Goal: Complete application form

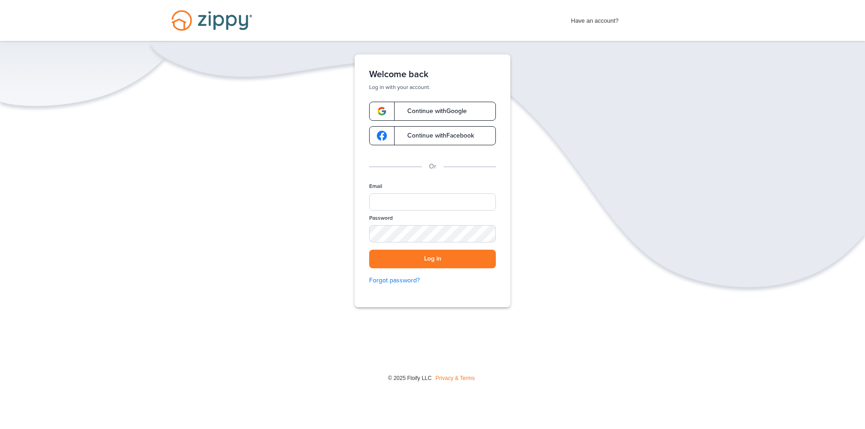
click at [436, 114] on span "Continue with Google" at bounding box center [432, 111] width 69 height 6
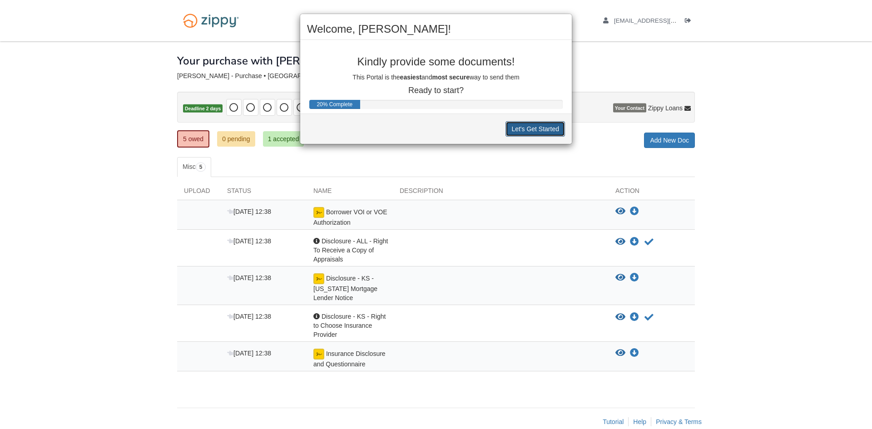
click at [526, 128] on button "Let's Get Started" at bounding box center [534, 128] width 59 height 15
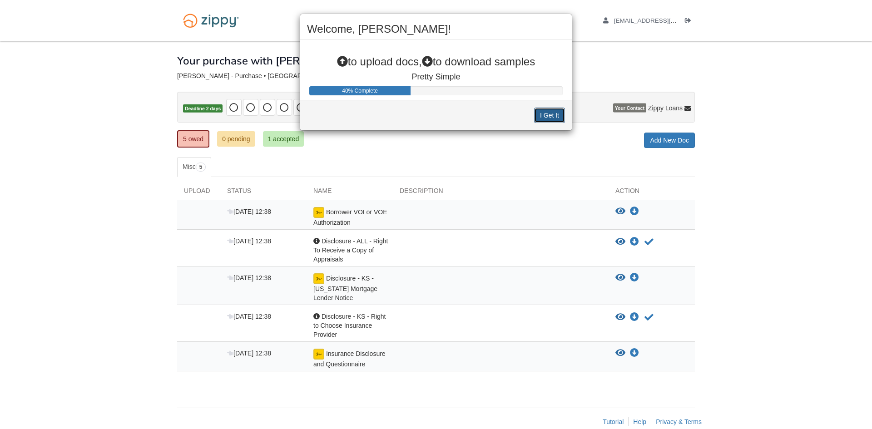
click at [549, 113] on button "I Get It" at bounding box center [549, 115] width 31 height 15
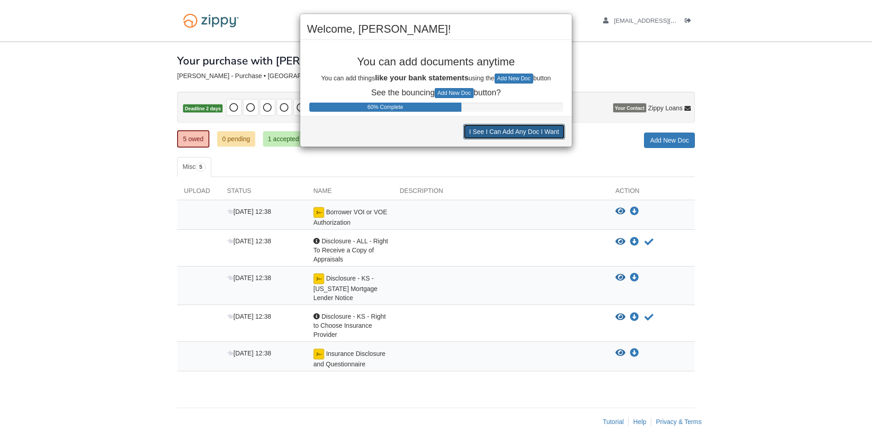
click at [492, 133] on button "I See I Can Add Any Doc I Want" at bounding box center [514, 131] width 102 height 15
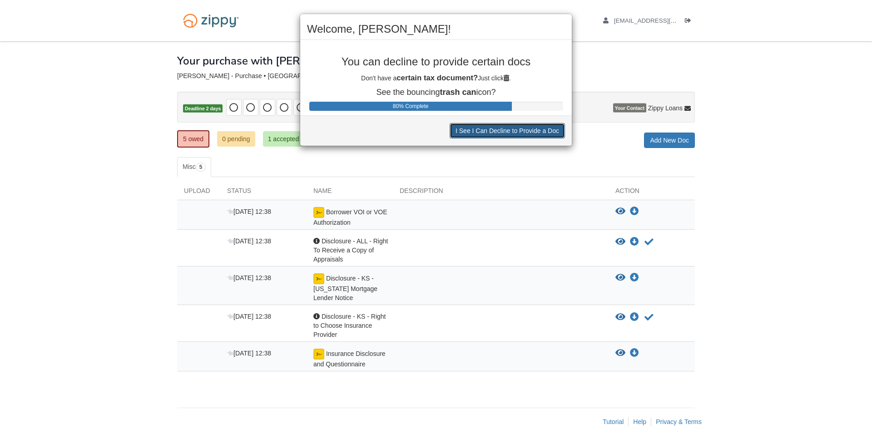
click at [480, 131] on button "I See I Can Decline to Provide a Doc" at bounding box center [506, 130] width 115 height 15
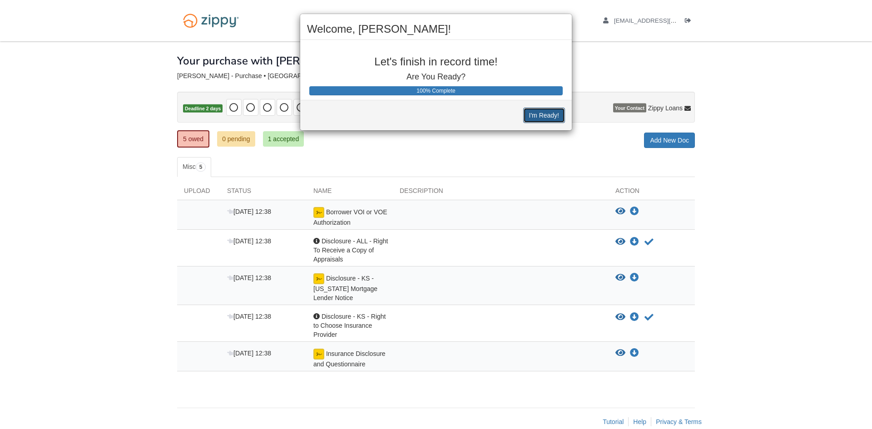
click at [540, 114] on button "I'm Ready!" at bounding box center [544, 115] width 42 height 15
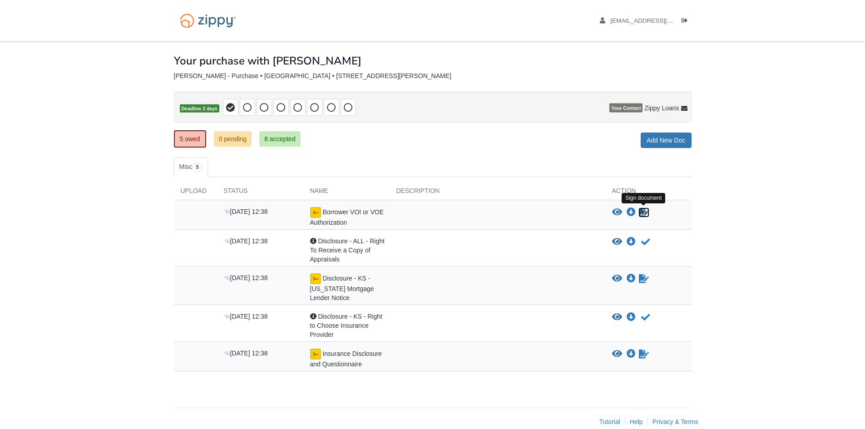
click at [645, 212] on icon "Sign Form" at bounding box center [644, 212] width 10 height 9
